Goal: Task Accomplishment & Management: Use online tool/utility

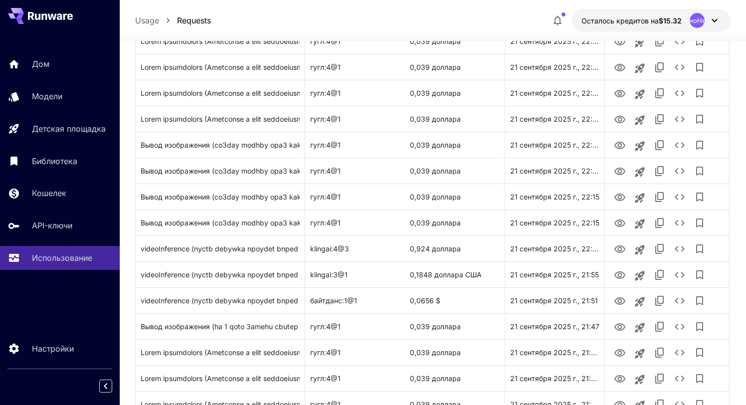
scroll to position [351, 0]
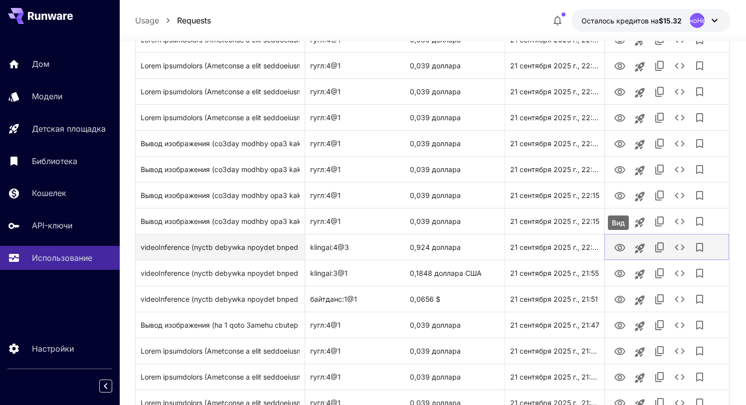
click at [621, 248] on icon "Вид" at bounding box center [620, 248] width 12 height 12
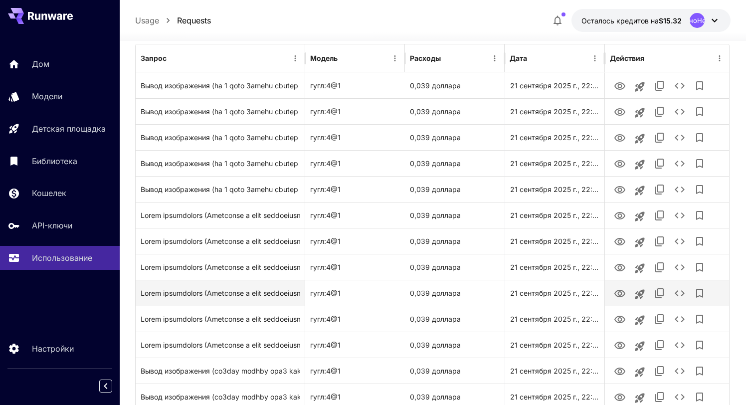
scroll to position [0, 0]
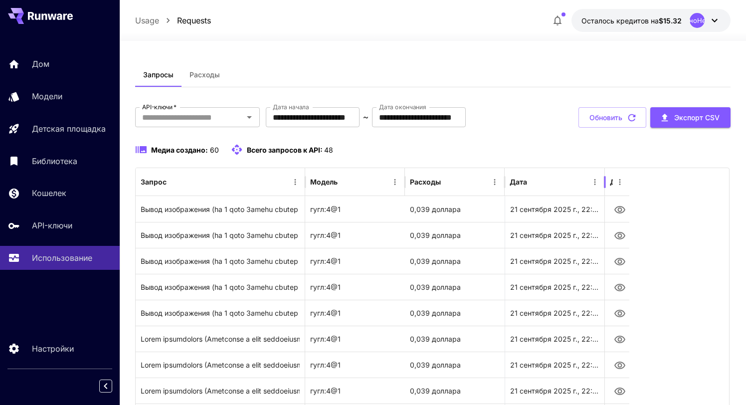
drag, startPoint x: 607, startPoint y: 186, endPoint x: 649, endPoint y: 181, distance: 42.1
click at [650, 182] on div "Запрос Модель Расходы Дата Действия" at bounding box center [433, 182] width 594 height 28
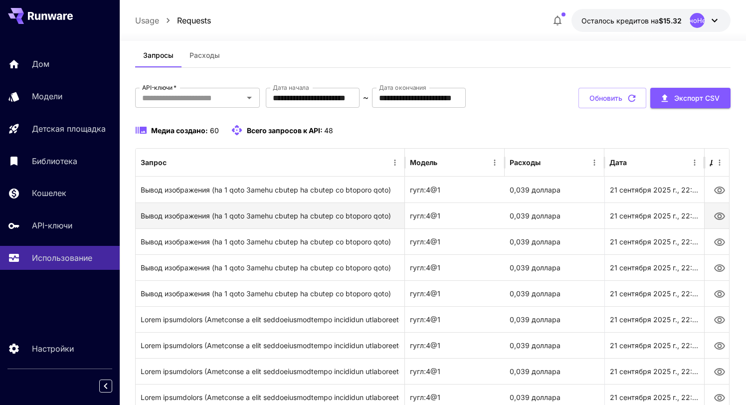
scroll to position [5, 0]
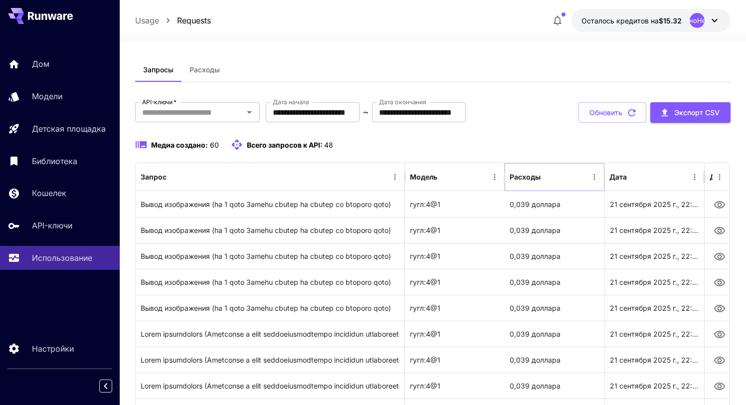
click at [549, 178] on icon "Сортировать" at bounding box center [549, 177] width 6 height 6
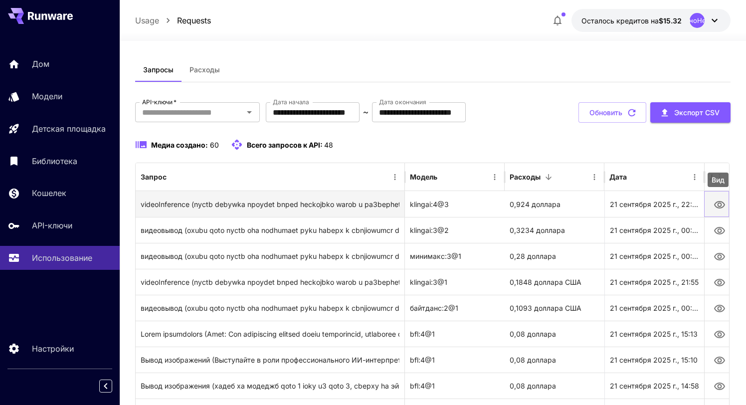
click at [718, 205] on icon "Вид" at bounding box center [719, 204] width 11 height 7
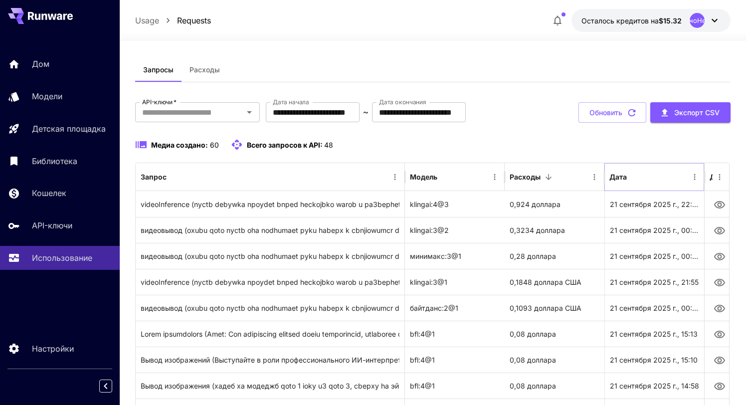
click at [638, 179] on icon "Сортировать" at bounding box center [635, 177] width 9 height 9
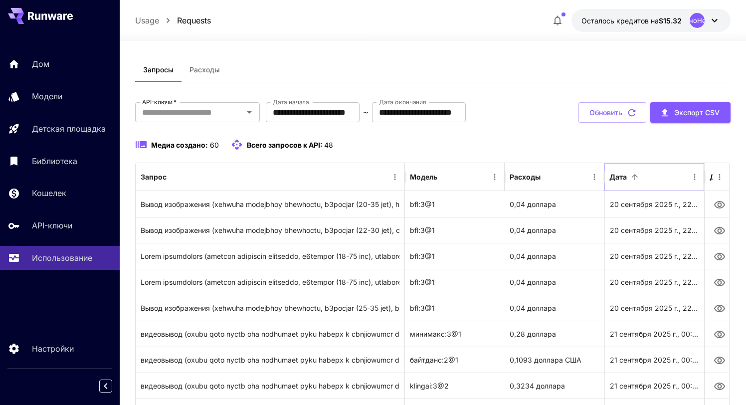
click at [638, 179] on icon "Сортировать" at bounding box center [635, 177] width 9 height 9
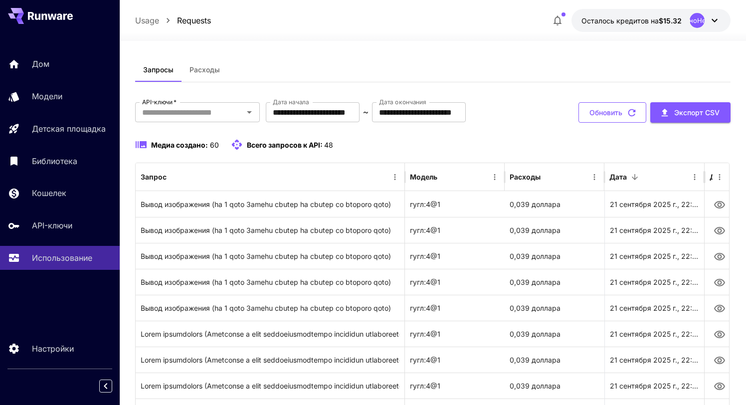
click at [632, 111] on icon "button" at bounding box center [632, 112] width 11 height 11
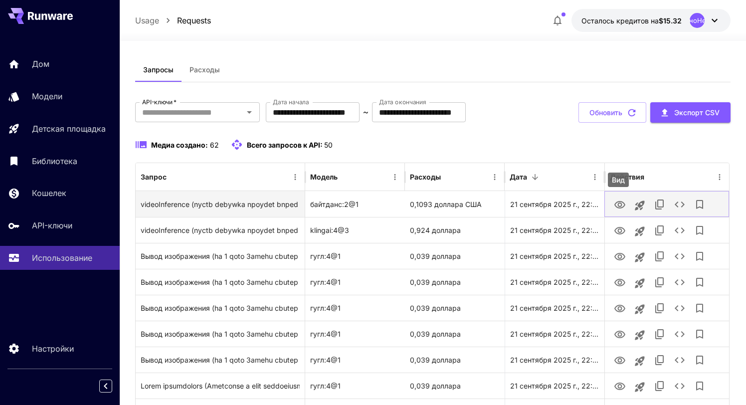
click at [622, 204] on icon "Вид" at bounding box center [620, 204] width 11 height 7
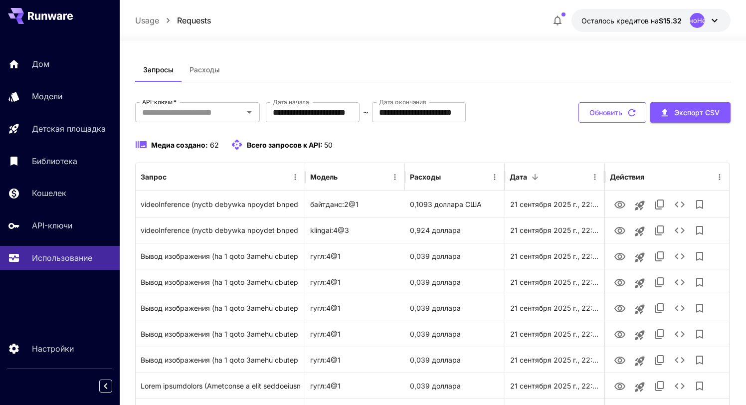
click at [610, 114] on font "Обновить" at bounding box center [606, 112] width 33 height 8
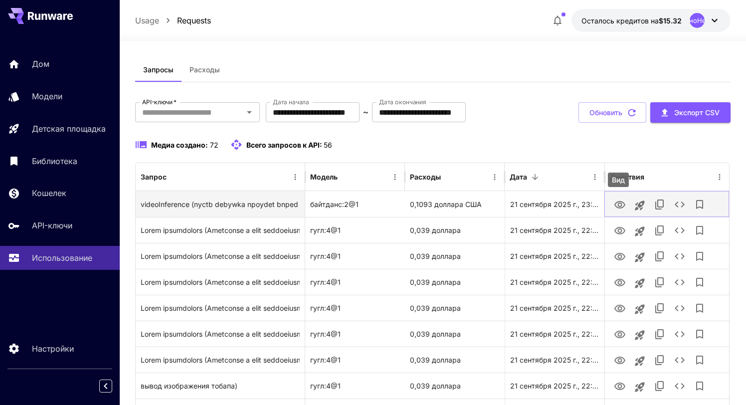
click at [621, 205] on icon "Вид" at bounding box center [620, 205] width 12 height 12
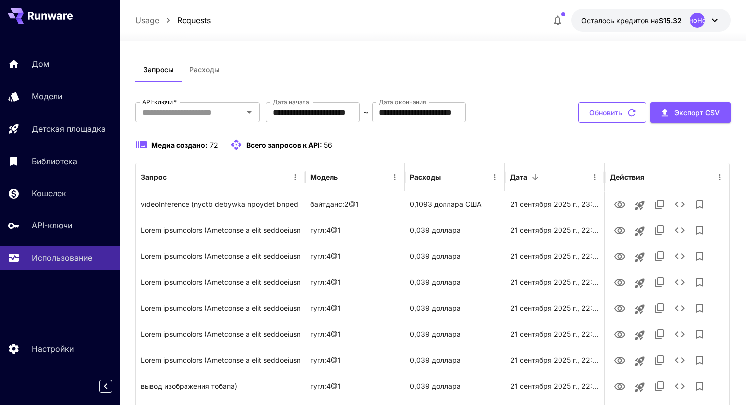
click at [631, 114] on icon "button" at bounding box center [632, 112] width 11 height 11
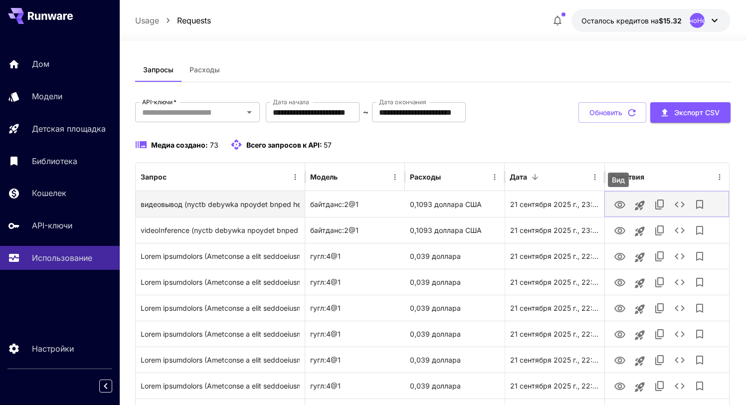
click at [622, 205] on icon "Вид" at bounding box center [620, 204] width 11 height 7
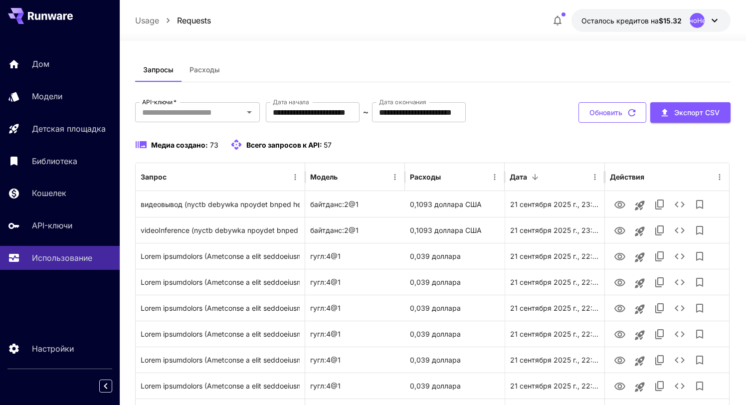
click at [632, 113] on icon "button" at bounding box center [632, 112] width 11 height 11
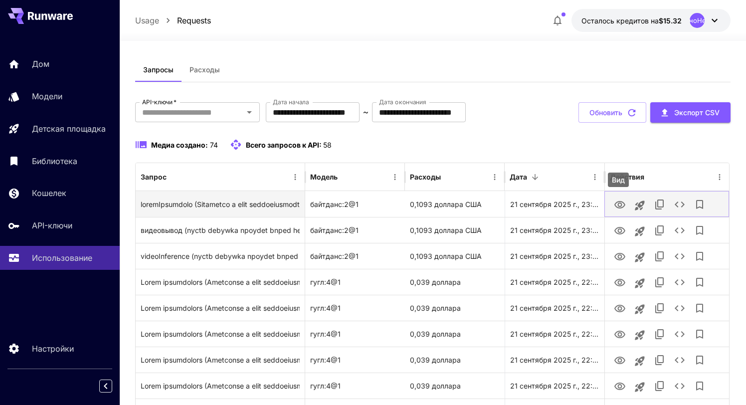
click at [621, 205] on icon "Вид" at bounding box center [620, 205] width 12 height 12
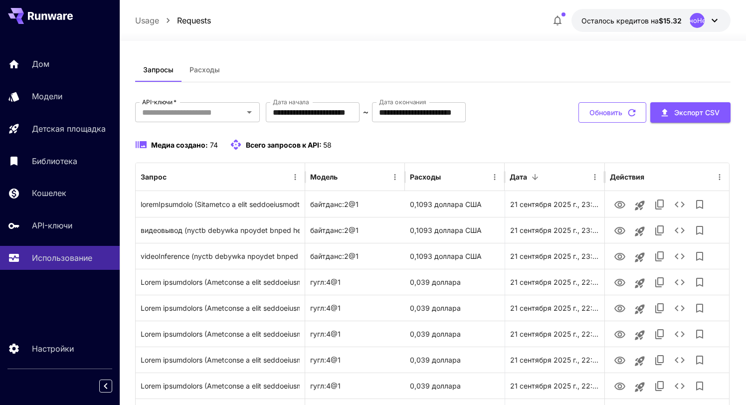
click at [631, 112] on icon "button" at bounding box center [632, 112] width 11 height 11
click at [622, 120] on button "Обновить" at bounding box center [613, 112] width 68 height 20
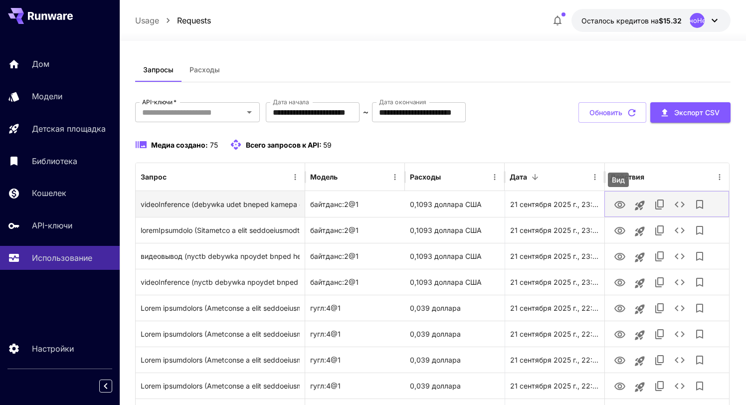
click at [620, 205] on icon "Вид" at bounding box center [620, 205] width 12 height 12
